Goal: Find specific page/section: Find specific page/section

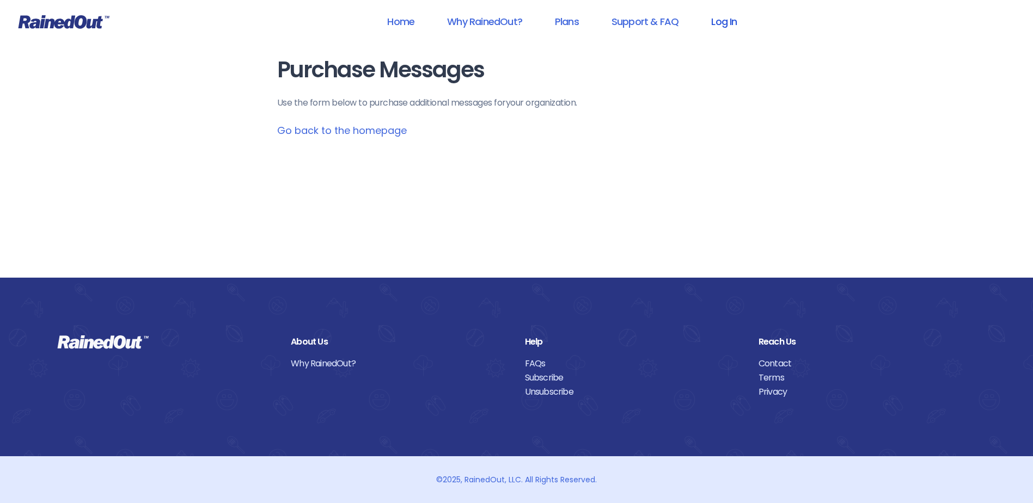
click at [729, 21] on link "Log In" at bounding box center [724, 21] width 54 height 25
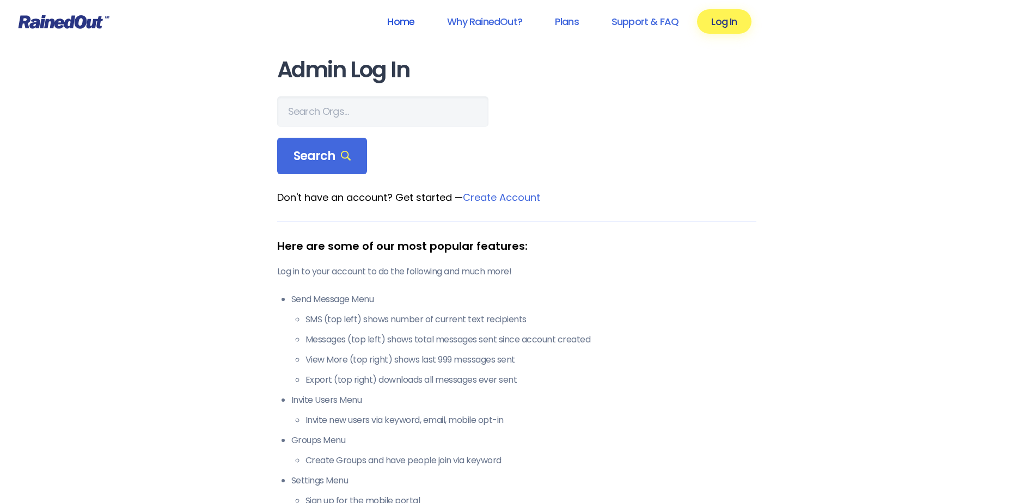
click at [407, 20] on link "Home" at bounding box center [401, 21] width 56 height 25
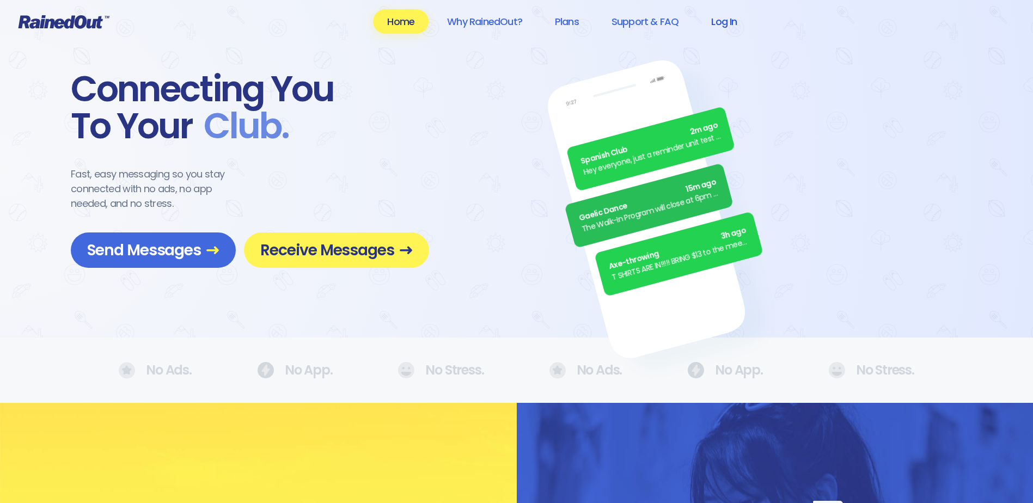
click at [725, 24] on link "Log In" at bounding box center [724, 21] width 54 height 25
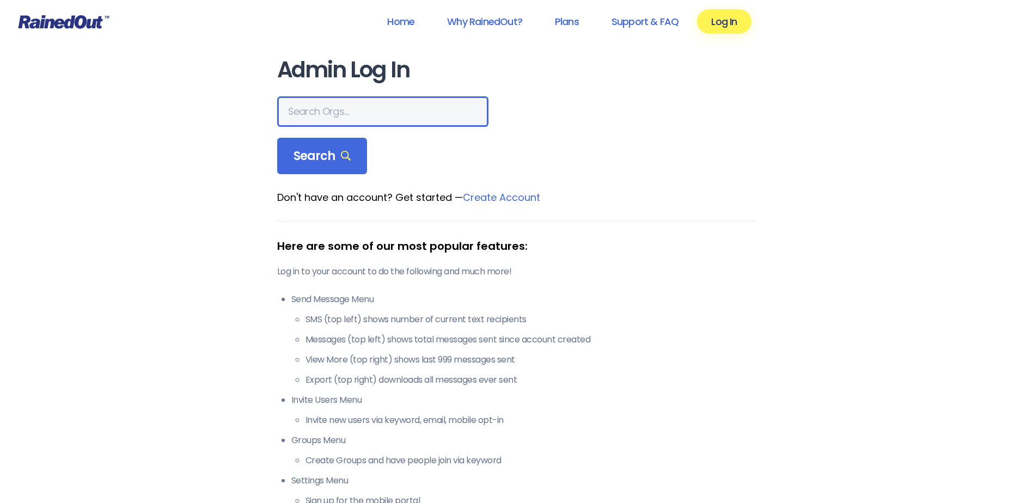
click at [316, 111] on input "text" at bounding box center [382, 111] width 211 height 30
type input "mount pleasant rec"
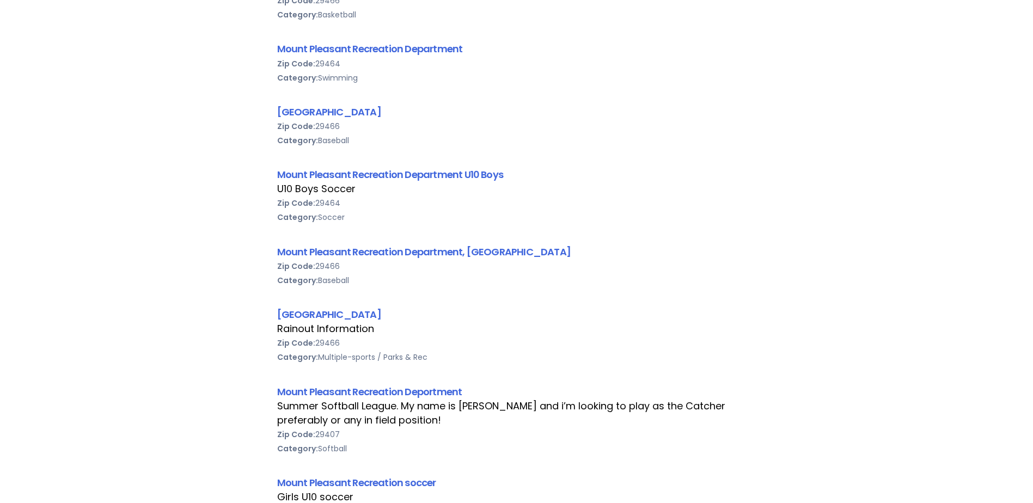
scroll to position [871, 0]
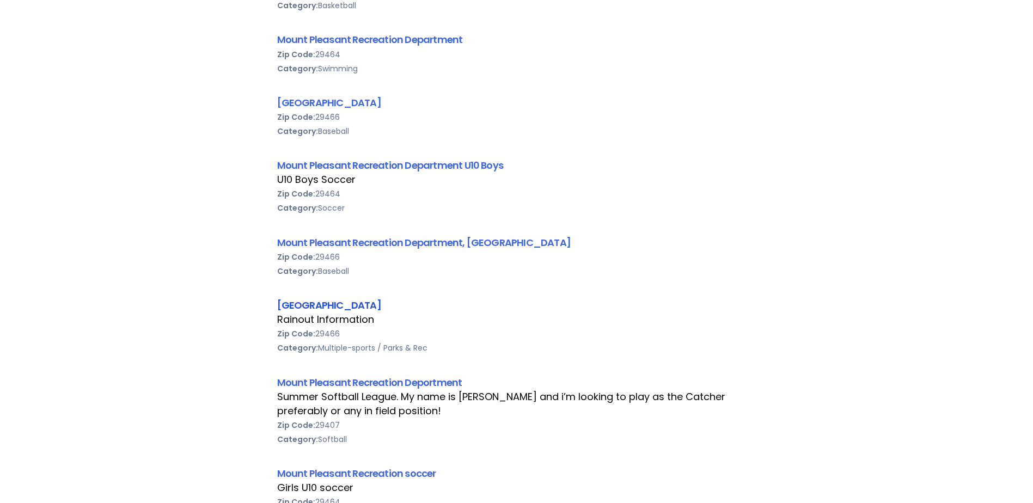
click at [381, 310] on link "[GEOGRAPHIC_DATA]" at bounding box center [329, 305] width 104 height 14
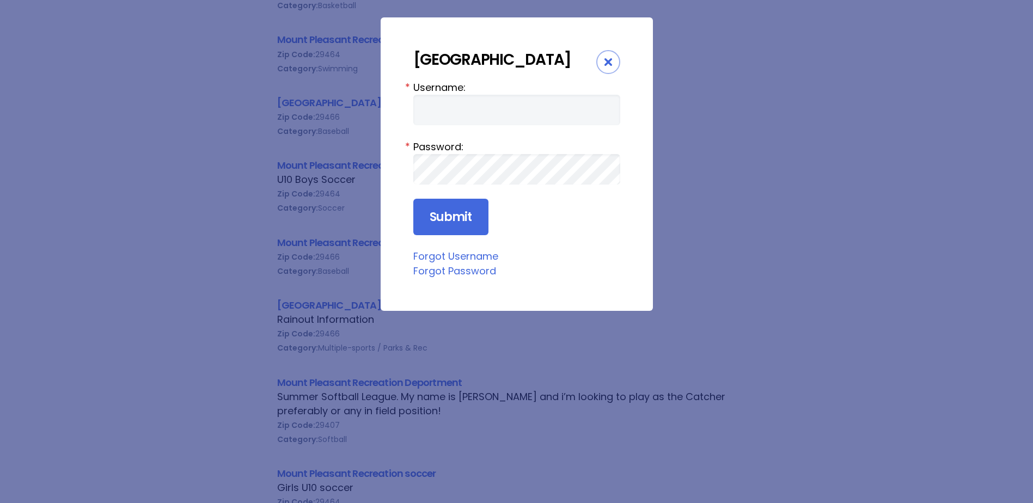
click at [613, 60] on div "Close" at bounding box center [608, 62] width 24 height 24
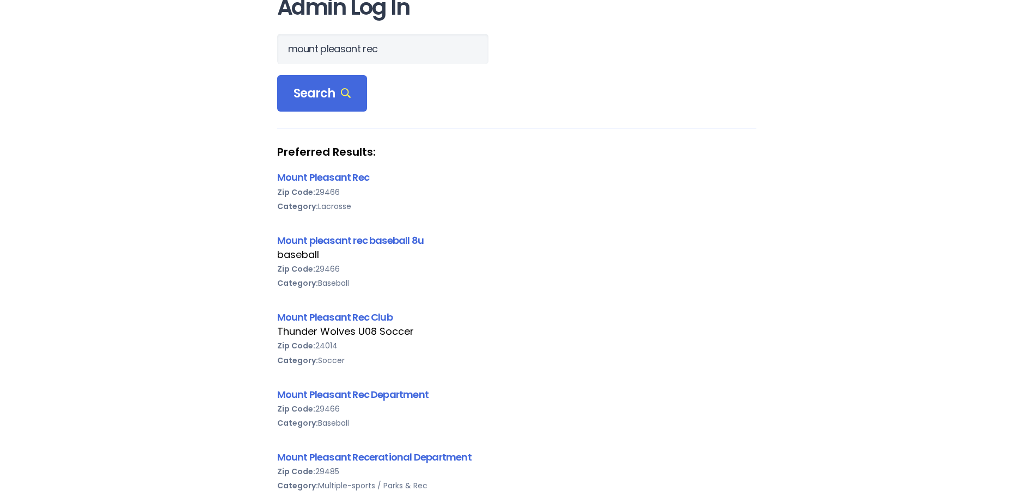
scroll to position [0, 0]
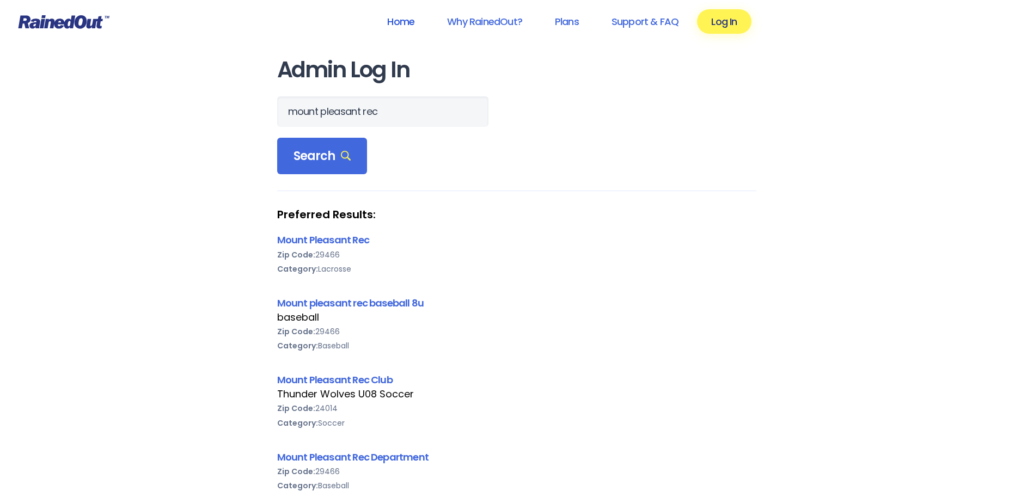
click at [396, 22] on link "Home" at bounding box center [401, 21] width 56 height 25
